Goal: Task Accomplishment & Management: Complete application form

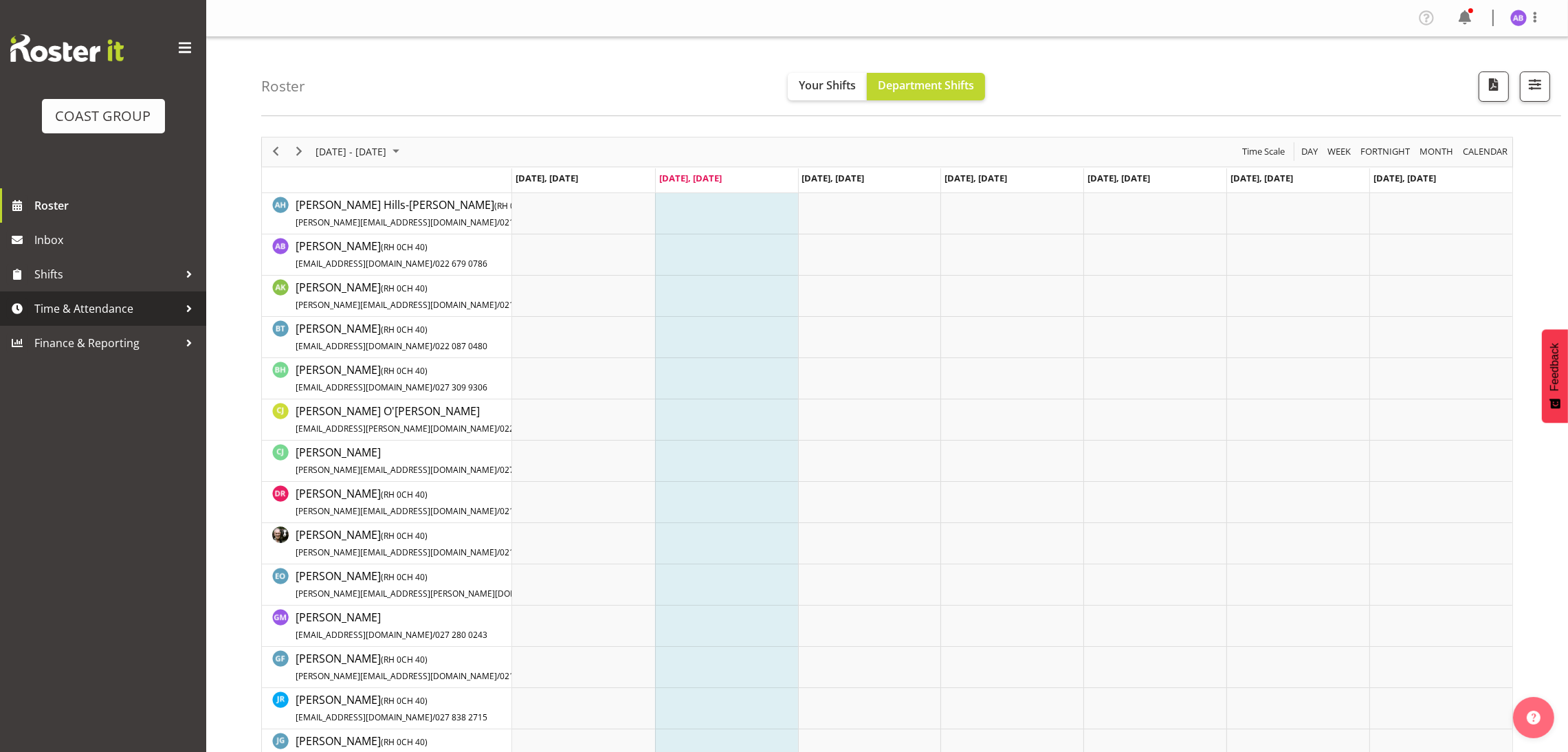
click at [126, 301] on span "Time & Attendance" at bounding box center [106, 308] width 144 height 21
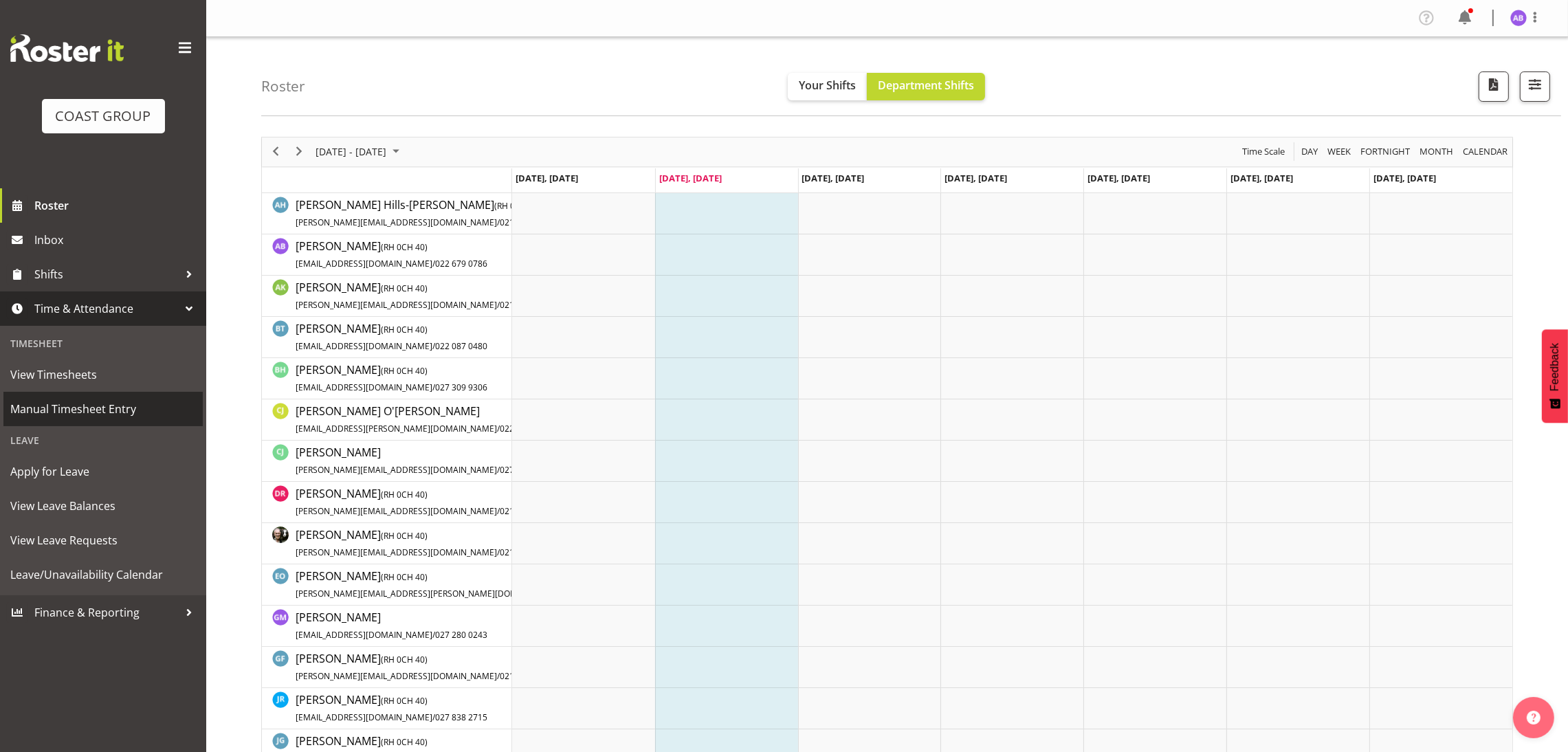
click at [134, 417] on span "Manual Timesheet Entry" at bounding box center [103, 409] width 186 height 21
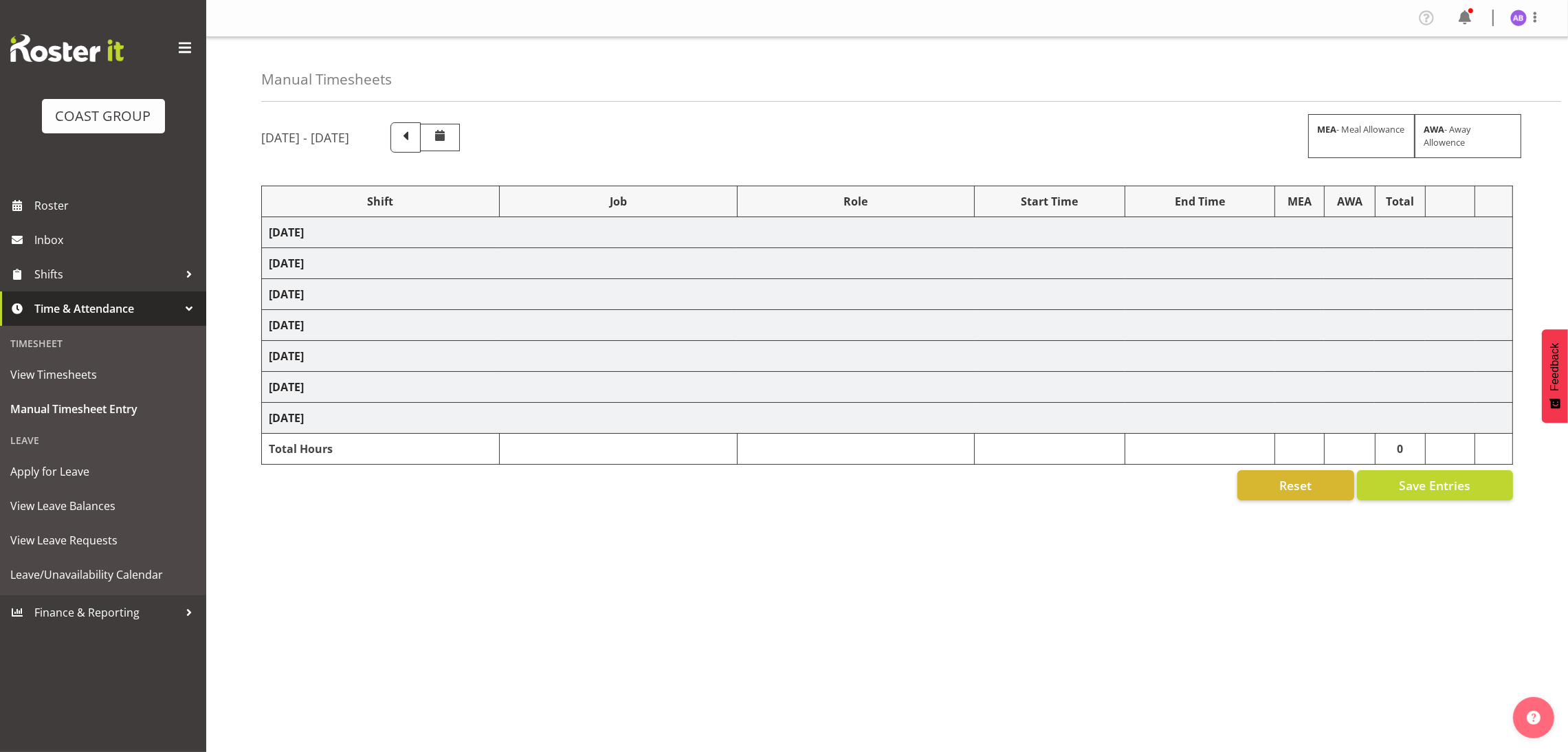
select select "624"
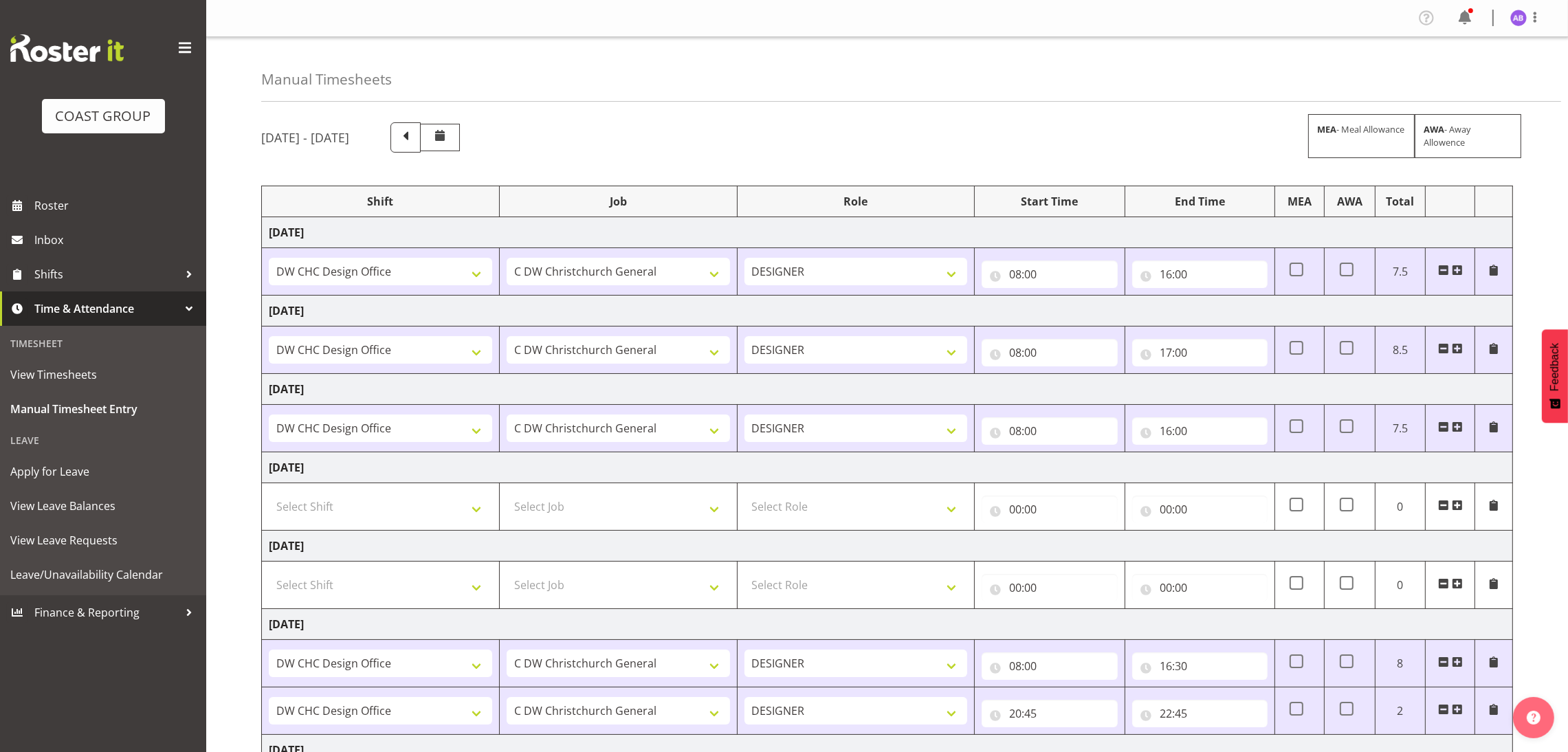
scroll to position [156, 0]
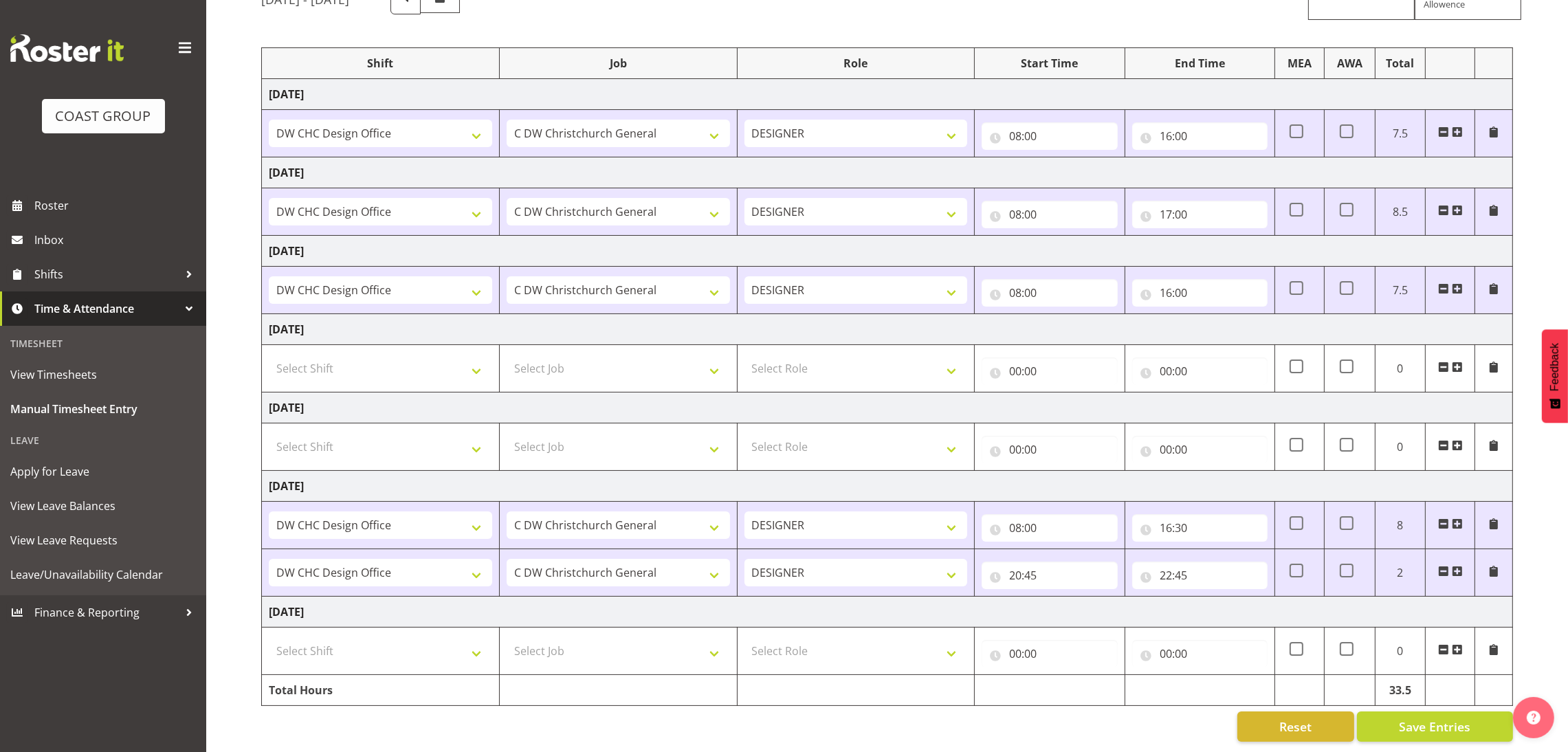
click at [420, 656] on td "Select Shift DW CHC Design Office DW CHC General Work Aug DW CHC General Work D…" at bounding box center [380, 650] width 238 height 48
click at [425, 639] on select "Select Shift DW CHC Design Office DW CHC General Work Aug DW CHC General Work D…" at bounding box center [380, 650] width 224 height 27
select select "1512"
click at [268, 637] on select "Select Shift DW CHC Design Office DW CHC General Work Aug DW CHC General Work D…" at bounding box center [380, 650] width 224 height 27
click at [640, 637] on select "Select Job 1 Carlton Events 1 Carlton Hamilton 1 Carlton Wellington 1 EHS WAREH…" at bounding box center [618, 650] width 224 height 27
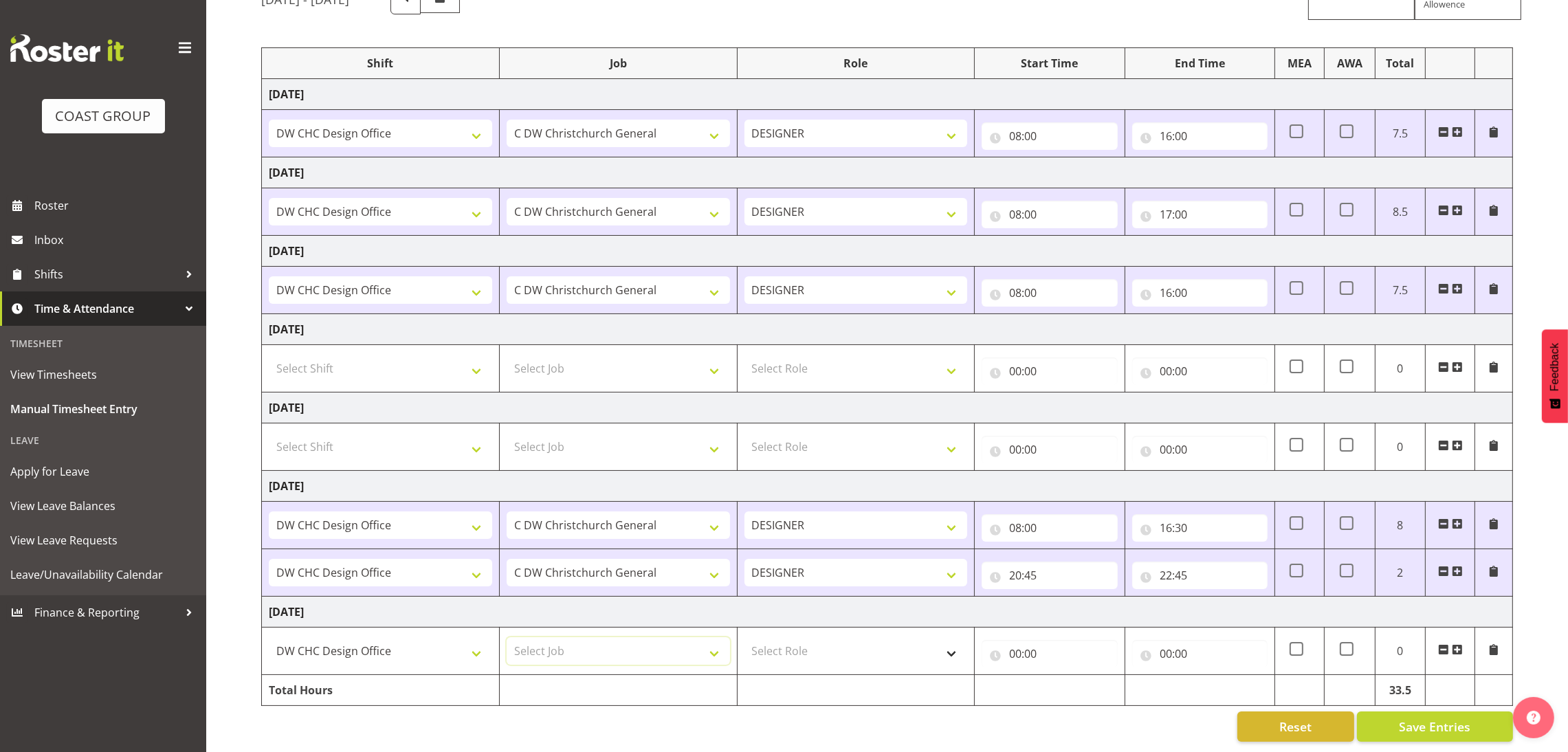
select select "624"
click at [875, 645] on select "Select Role DESIGNER Designer" at bounding box center [857, 650] width 224 height 27
select select "215"
click at [745, 637] on select "Select Role DESIGNER Designer" at bounding box center [857, 650] width 224 height 27
click at [1007, 640] on input "00:00" at bounding box center [1049, 653] width 135 height 27
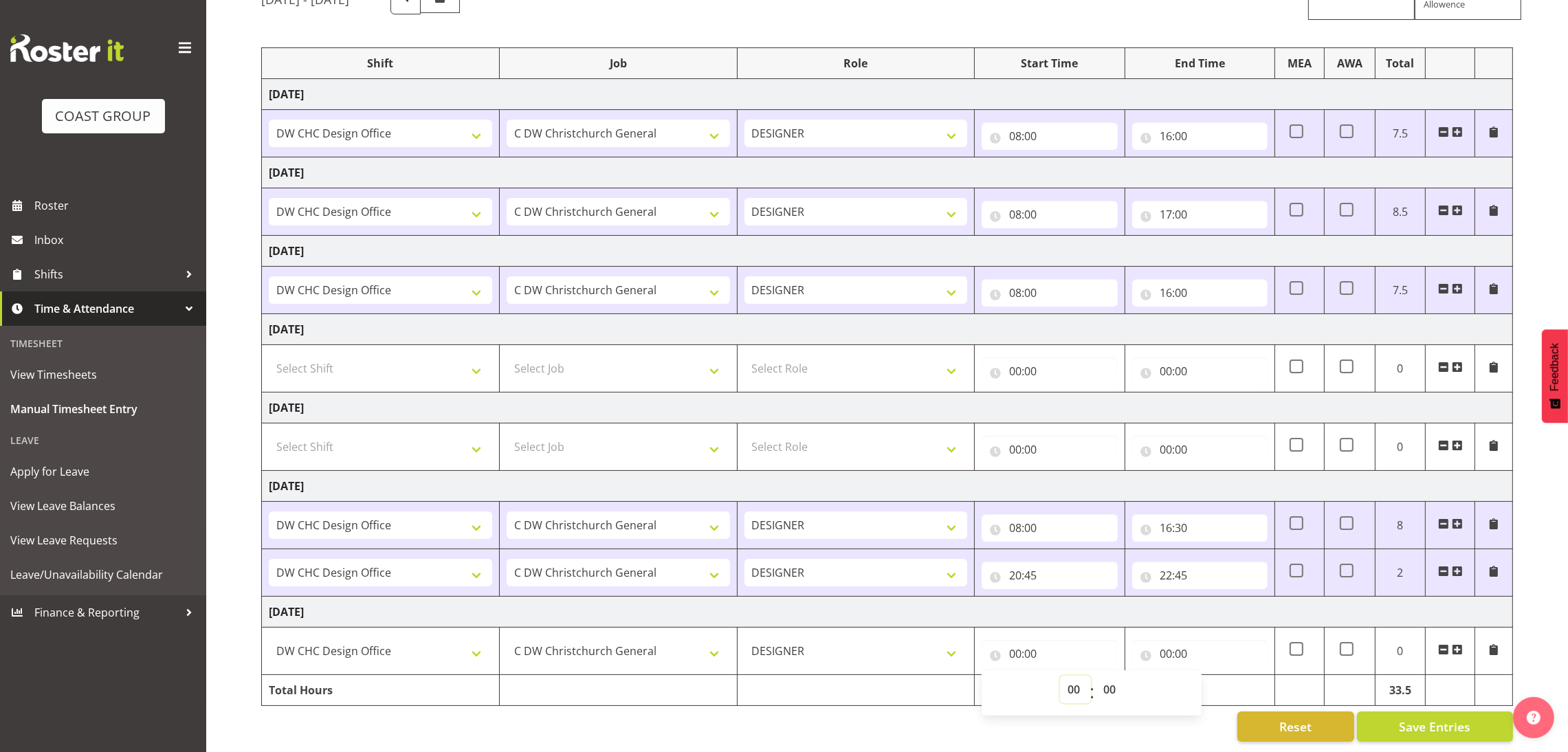
click at [1077, 676] on select "00 01 02 03 04 05 06 07 08 09 10 11 12 13 14 15 16 17 18 19 20 21 22 23" at bounding box center [1075, 689] width 31 height 27
select select "7"
click at [1060, 676] on select "00 01 02 03 04 05 06 07 08 09 10 11 12 13 14 15 16 17 18 19 20 21 22 23" at bounding box center [1075, 689] width 31 height 27
type input "07:00"
click at [1104, 676] on select "00 01 02 03 04 05 06 07 08 09 10 11 12 13 14 15 16 17 18 19 20 21 22 23 24 25 2…" at bounding box center [1110, 689] width 31 height 27
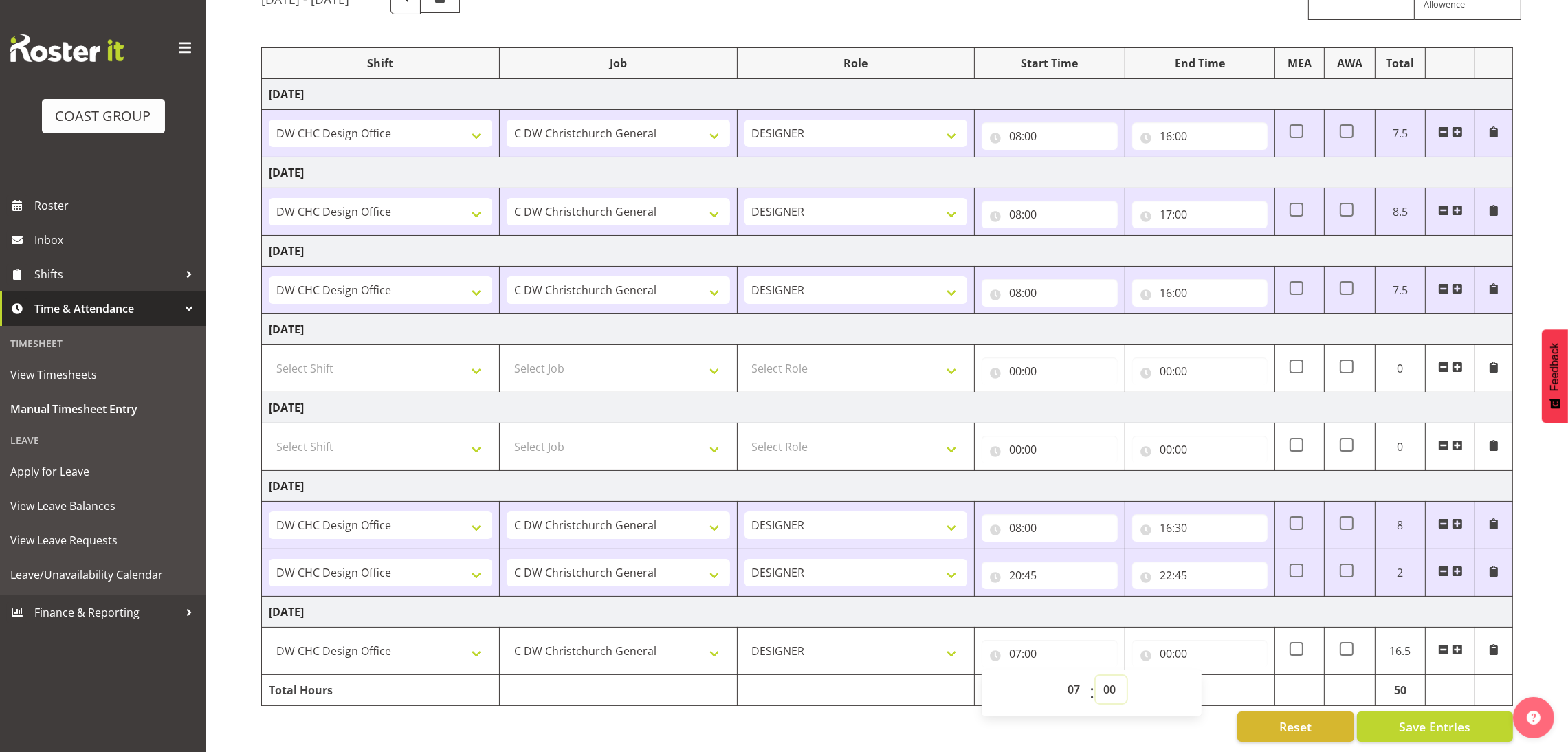
select select "45"
click at [1095, 676] on select "00 01 02 03 04 05 06 07 08 09 10 11 12 13 14 15 16 17 18 19 20 21 22 23 24 25 2…" at bounding box center [1110, 689] width 31 height 27
type input "07:45"
click at [1205, 648] on input "00:00" at bounding box center [1199, 653] width 135 height 27
click at [1205, 676] on div "00 01 02 03 04 05 06 07 08 09 10 11 12 13 14 15 16 17 18 19 20 21 22 23 : 00 01…" at bounding box center [1242, 692] width 220 height 34
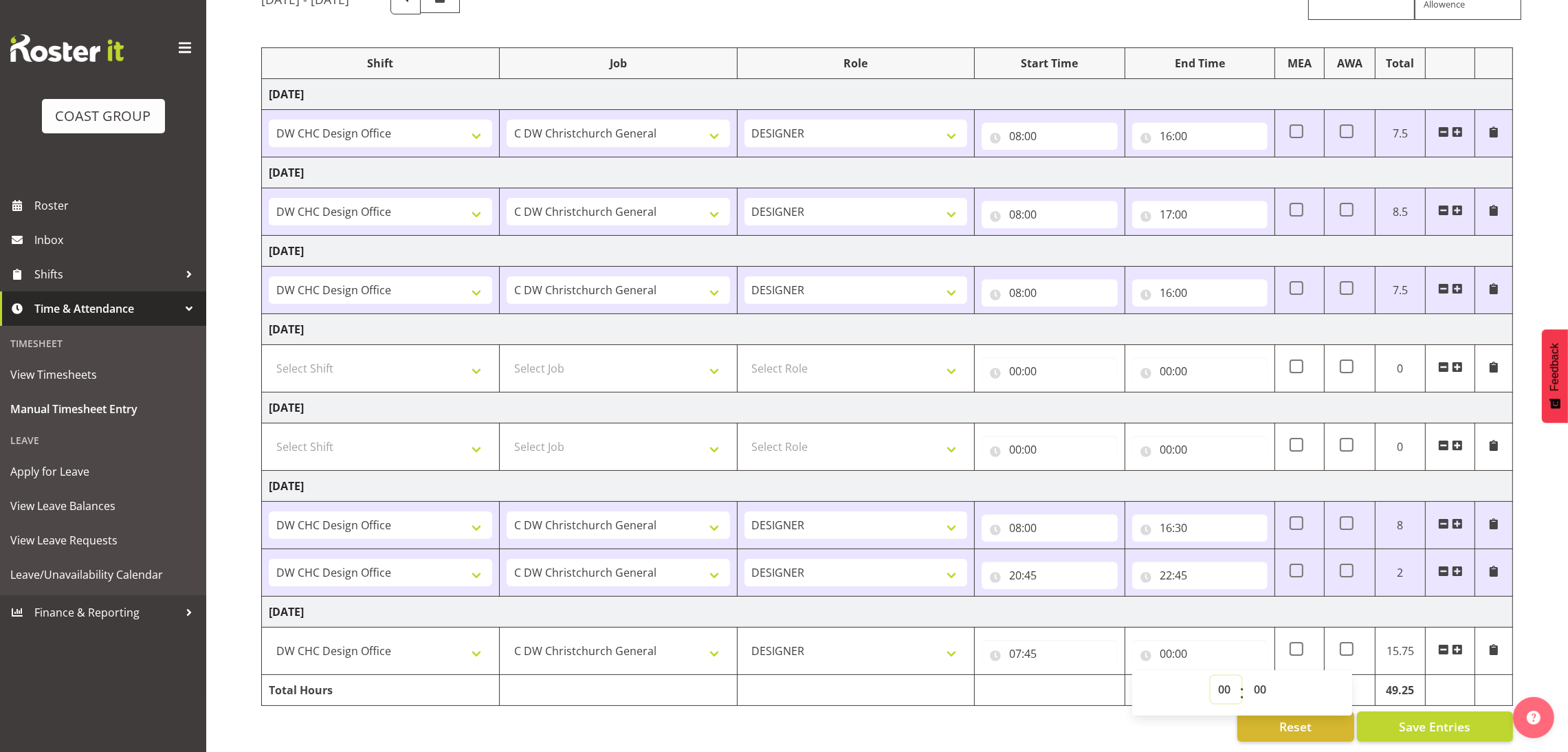
click at [1224, 676] on select "00 01 02 03 04 05 06 07 08 09 10 11 12 13 14 15 16 17 18 19 20 21 22 23" at bounding box center [1226, 689] width 31 height 27
select select "14"
click at [1211, 676] on select "00 01 02 03 04 05 06 07 08 09 10 11 12 13 14 15 16 17 18 19 20 21 22 23" at bounding box center [1226, 689] width 31 height 27
type input "14:00"
click at [1246, 676] on select "00 01 02 03 04 05 06 07 08 09 10 11 12 13 14 15 16 17 18 19 20 21 22 23 24 25 2…" at bounding box center [1261, 689] width 31 height 27
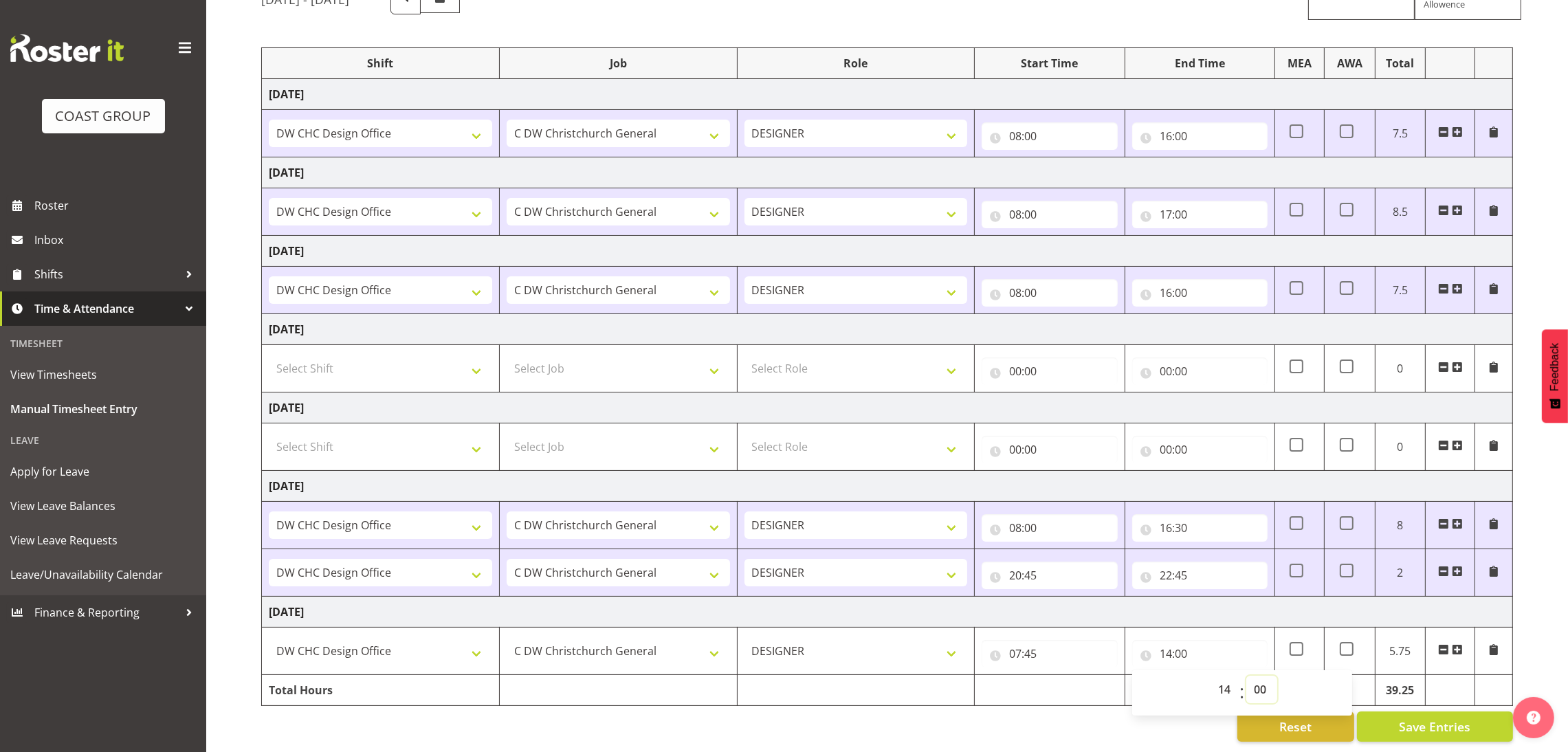
select select "45"
click at [1246, 676] on select "00 01 02 03 04 05 06 07 08 09 10 11 12 13 14 15 16 17 18 19 20 21 22 23 24 25 2…" at bounding box center [1261, 689] width 31 height 27
type input "14:45"
click at [1425, 718] on span "Save Entries" at bounding box center [1435, 726] width 72 height 18
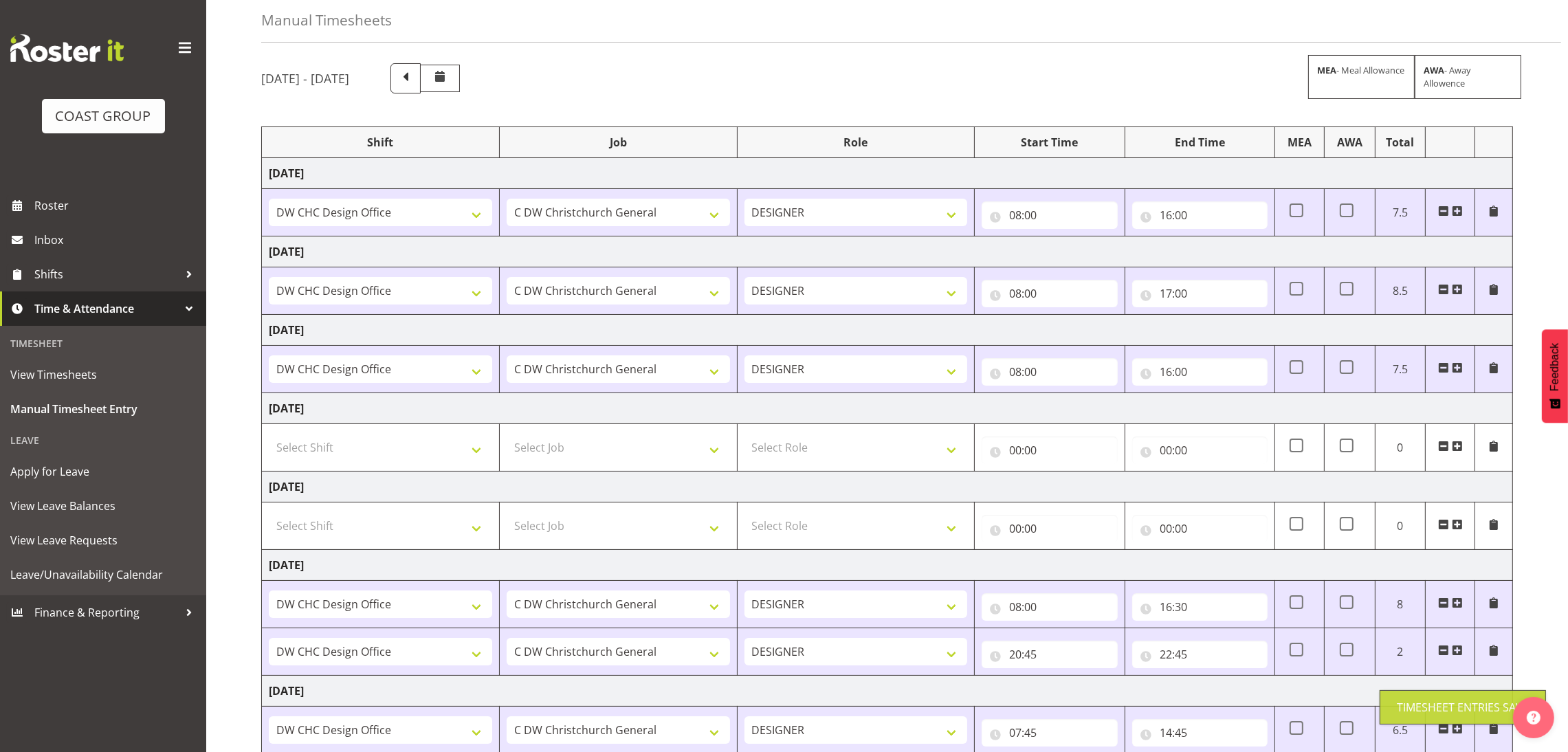
scroll to position [0, 0]
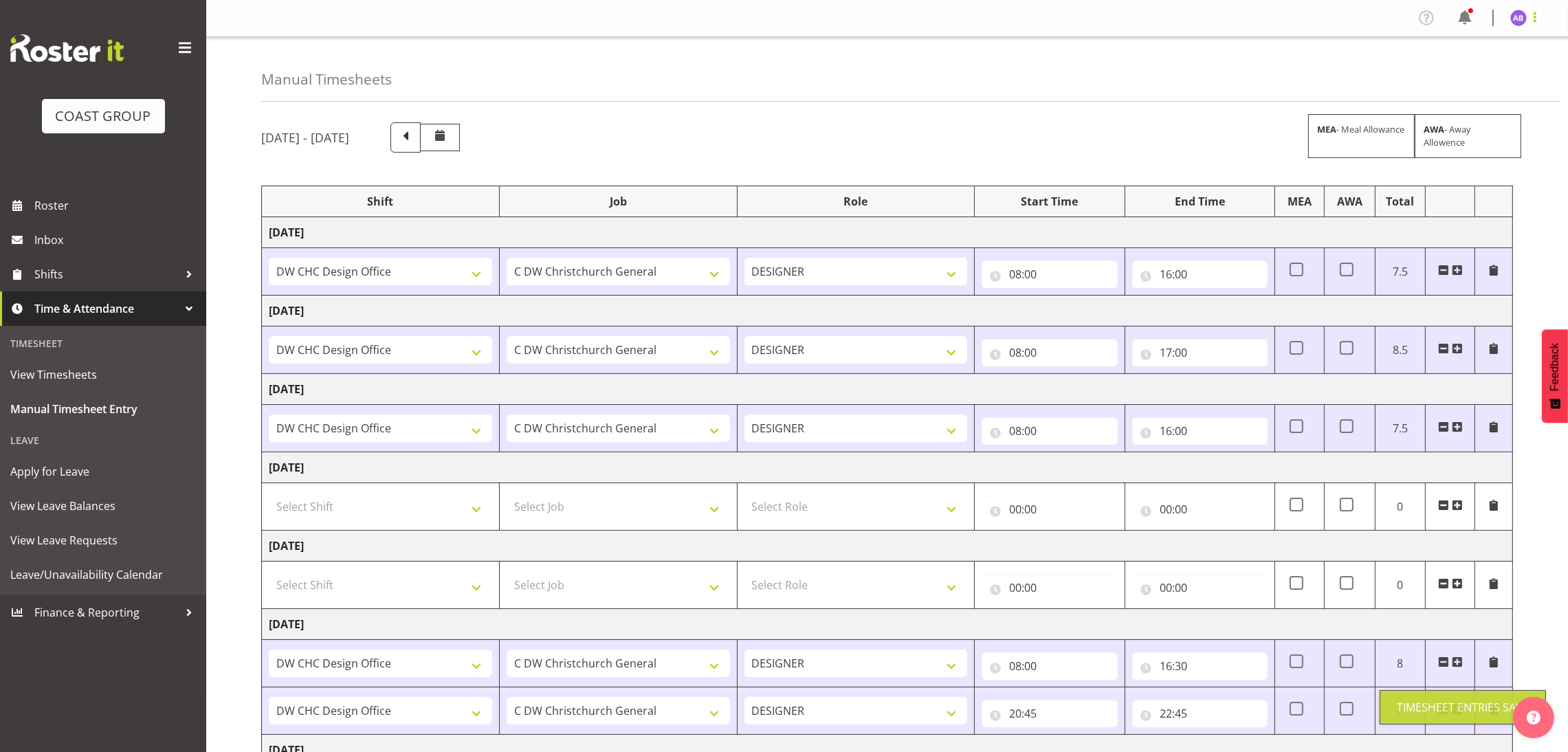
click at [1535, 24] on span at bounding box center [1535, 18] width 17 height 17
click at [1501, 79] on link "Log Out" at bounding box center [1478, 72] width 132 height 25
